Goal: Transaction & Acquisition: Purchase product/service

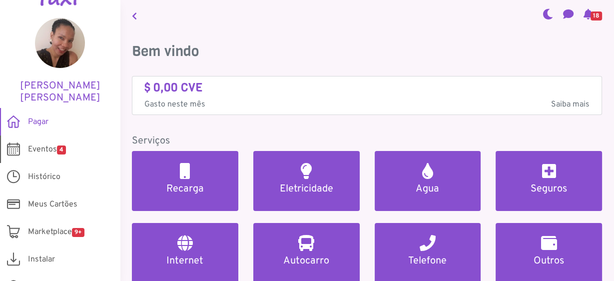
scroll to position [40, 0]
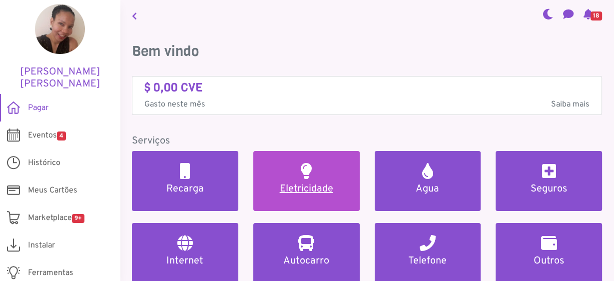
click at [293, 181] on link "Eletricidade" at bounding box center [306, 181] width 106 height 60
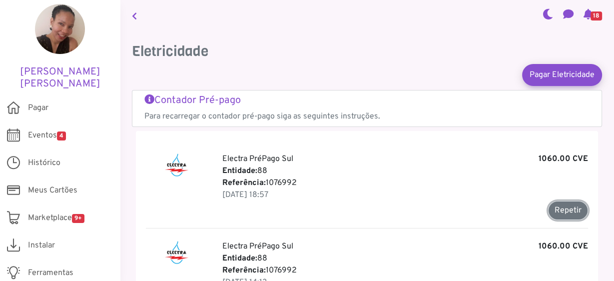
click at [438, 200] on button "Repetir" at bounding box center [568, 210] width 40 height 19
type input "*******"
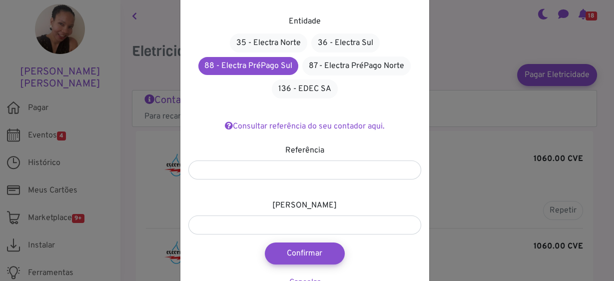
scroll to position [81, 0]
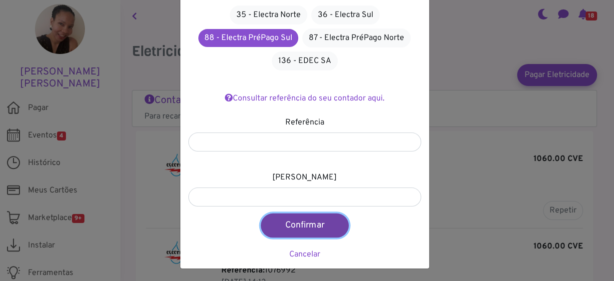
click at [325, 200] on button "Confirmar" at bounding box center [305, 225] width 88 height 24
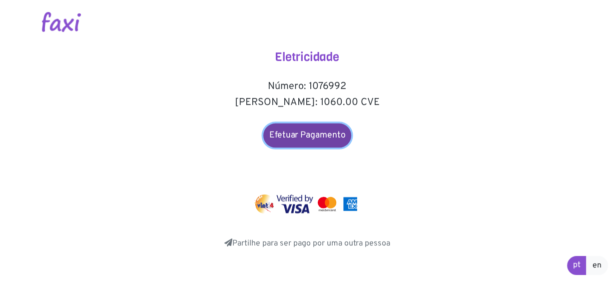
click at [312, 134] on link "Efetuar Pagamento" at bounding box center [307, 135] width 88 height 24
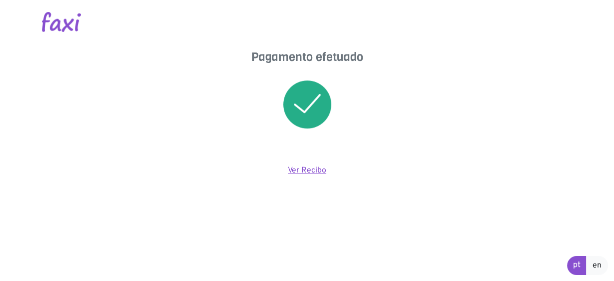
click at [316, 171] on link "Ver Recibo" at bounding box center [307, 170] width 38 height 10
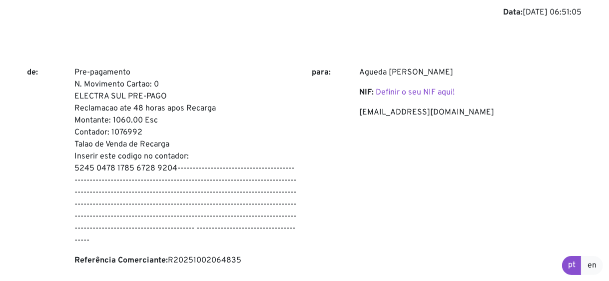
scroll to position [120, 0]
